Goal: Information Seeking & Learning: Learn about a topic

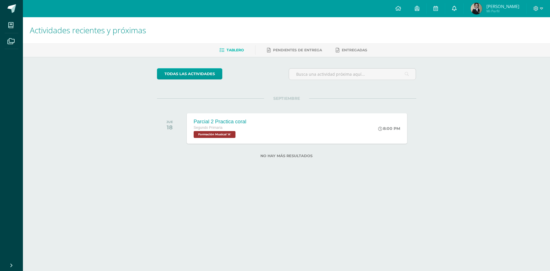
click at [464, 8] on link at bounding box center [454, 8] width 18 height 17
click at [542, 9] on icon at bounding box center [541, 8] width 3 height 2
click at [528, 39] on span "Cerrar sesión" at bounding box center [524, 38] width 26 height 5
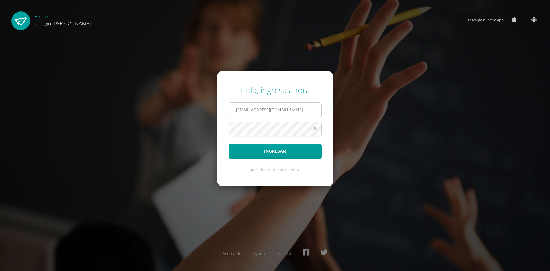
click at [237, 109] on input "COS00857@osoriosandoval.edu.gt" at bounding box center [275, 110] width 93 height 14
type input "COS00037@osoriosandoval.edu.gt"
click at [269, 151] on button "Ingresar" at bounding box center [275, 151] width 93 height 15
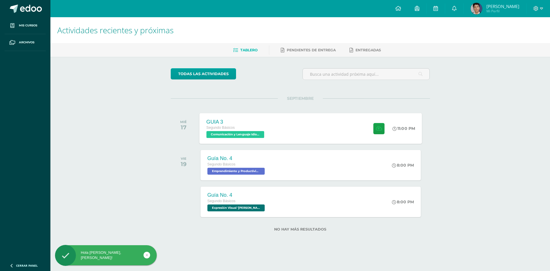
click at [240, 132] on span "Comunicación y Lenguaje Idioma Extranjero '[PERSON_NAME]'" at bounding box center [235, 134] width 58 height 7
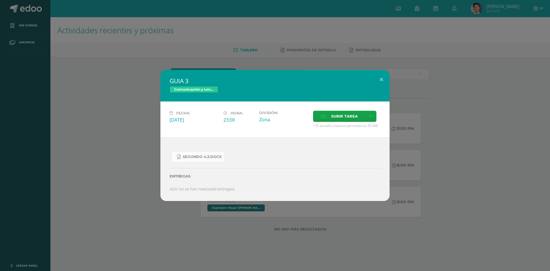
click at [206, 157] on span "SEGUNDO 4.3.docx" at bounding box center [202, 156] width 39 height 5
click at [379, 72] on button at bounding box center [381, 79] width 16 height 19
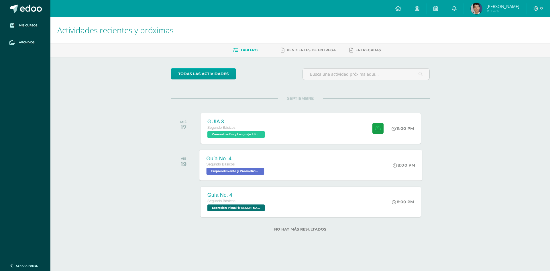
click at [240, 169] on span "Emprendimiento y Productividad '[PERSON_NAME]'" at bounding box center [235, 171] width 58 height 7
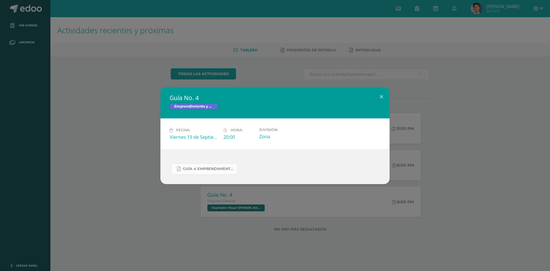
click at [216, 165] on link "GUÍA 4 EMPRENDIMIENTO 2DO. IV BIM.docx.pdf" at bounding box center [204, 168] width 66 height 11
click at [382, 97] on button at bounding box center [381, 96] width 16 height 19
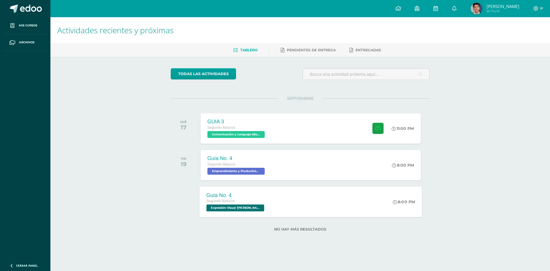
click at [234, 208] on span "Expresión Visual '[PERSON_NAME]'" at bounding box center [235, 207] width 58 height 7
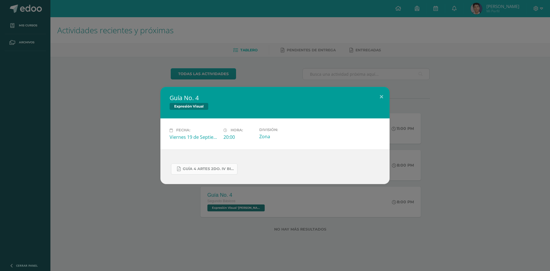
click at [226, 170] on span "GUÍA 4 ARTES 2DO. IV BIM.docx.pdf" at bounding box center [209, 169] width 52 height 5
click at [382, 96] on button at bounding box center [381, 96] width 16 height 19
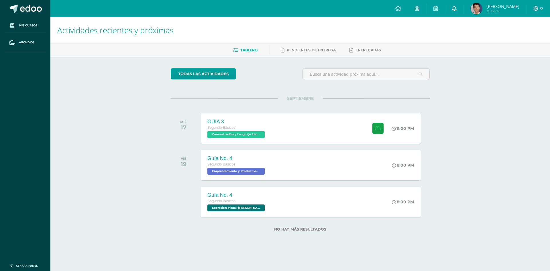
click at [457, 10] on icon at bounding box center [454, 8] width 5 height 5
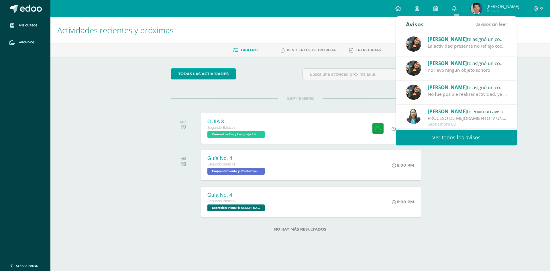
click at [460, 45] on div "La actividad presenta no reflejo coordinación ni los 3 ritmos solicitados" at bounding box center [468, 46] width 80 height 7
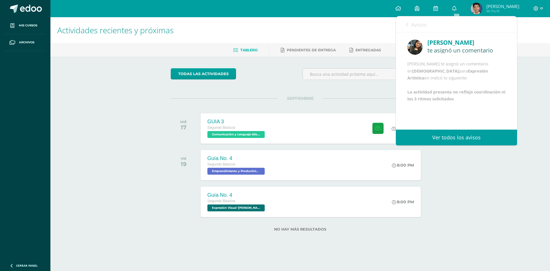
scroll to position [7, 0]
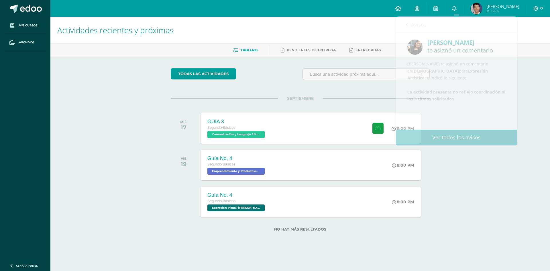
click at [400, 10] on icon at bounding box center [399, 8] width 6 height 5
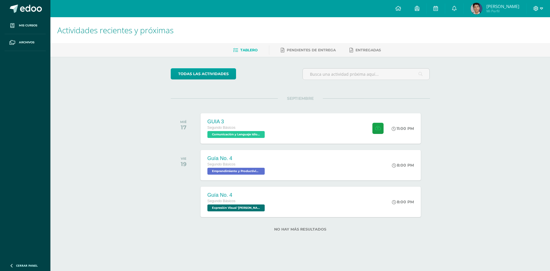
click at [542, 9] on icon at bounding box center [541, 8] width 3 height 5
click at [530, 39] on span "Cerrar sesión" at bounding box center [524, 38] width 26 height 5
